Goal: Information Seeking & Learning: Compare options

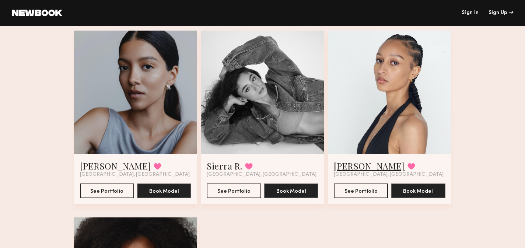
scroll to position [5275, 0]
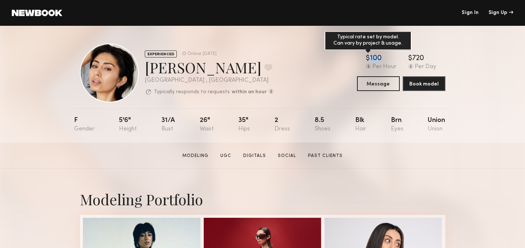
drag, startPoint x: 383, startPoint y: 60, endPoint x: 370, endPoint y: 59, distance: 13.3
click at [370, 59] on div "$ Typical rate set by model. Can vary by project & usage. 100" at bounding box center [381, 58] width 31 height 7
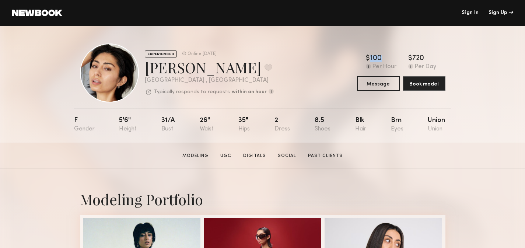
copy div "100"
drag, startPoint x: 118, startPoint y: 120, endPoint x: 134, endPoint y: 120, distance: 16.6
click at [134, 120] on nb-model-profile-props "F 5'6" 31/a 26" 35" 2 8.5 Blk Brn Union" at bounding box center [262, 125] width 377 height 34
copy div "5'6""
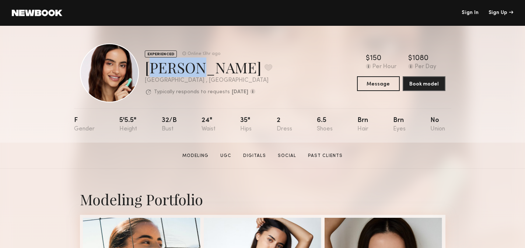
drag, startPoint x: 191, startPoint y: 68, endPoint x: 147, endPoint y: 67, distance: 43.8
click at [147, 67] on div "Anna S. Favorite" at bounding box center [208, 67] width 127 height 20
copy div "Anna S"
drag, startPoint x: 119, startPoint y: 119, endPoint x: 134, endPoint y: 119, distance: 15.1
click at [134, 119] on nb-model-profile-props "F 5'5.5" 32/b 24" 35" 2 6.5 Brn Brn No" at bounding box center [262, 125] width 377 height 34
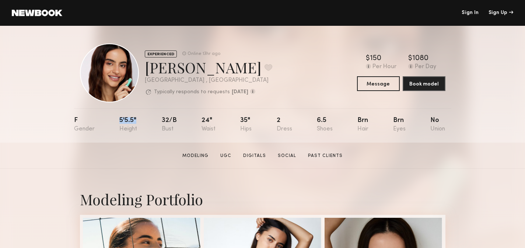
copy div "5'5.5""
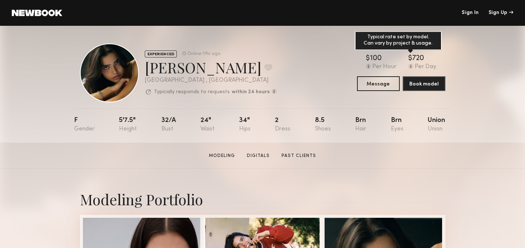
drag, startPoint x: 369, startPoint y: 58, endPoint x: 428, endPoint y: 57, distance: 59.0
click at [428, 57] on div "$ Typical rate set by model. Can vary by project & usage. 100 Per Hour $ Typica…" at bounding box center [401, 62] width 88 height 15
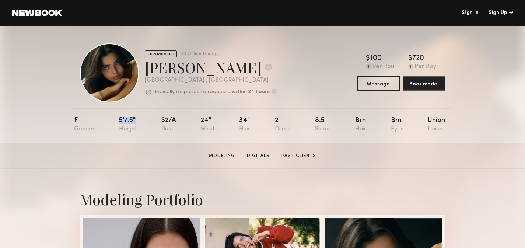
drag, startPoint x: 118, startPoint y: 117, endPoint x: 134, endPoint y: 117, distance: 16.6
click at [134, 117] on nb-model-profile-props "F 5'7.5" 32/a 24" 34" 2 8.5 Brn Brn Union" at bounding box center [262, 125] width 377 height 34
copy div "5'7.5""
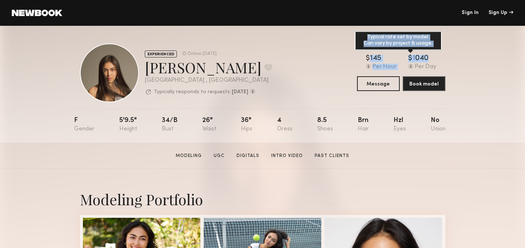
drag, startPoint x: 367, startPoint y: 57, endPoint x: 432, endPoint y: 57, distance: 64.8
click at [432, 57] on div "$ Typical rate set by model. Can vary by project & usage. 145 Per Hour $ Typica…" at bounding box center [401, 62] width 88 height 15
click at [421, 60] on div "1040" at bounding box center [420, 58] width 16 height 7
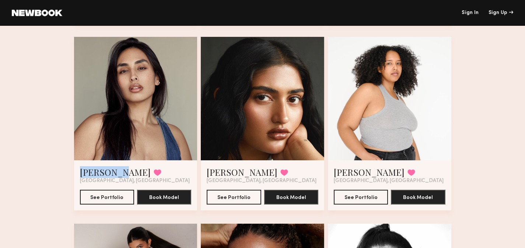
scroll to position [424, 0]
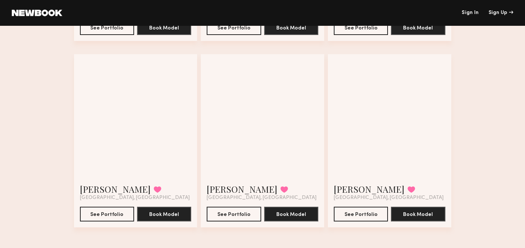
scroll to position [1902, 0]
